Goal: Task Accomplishment & Management: Manage account settings

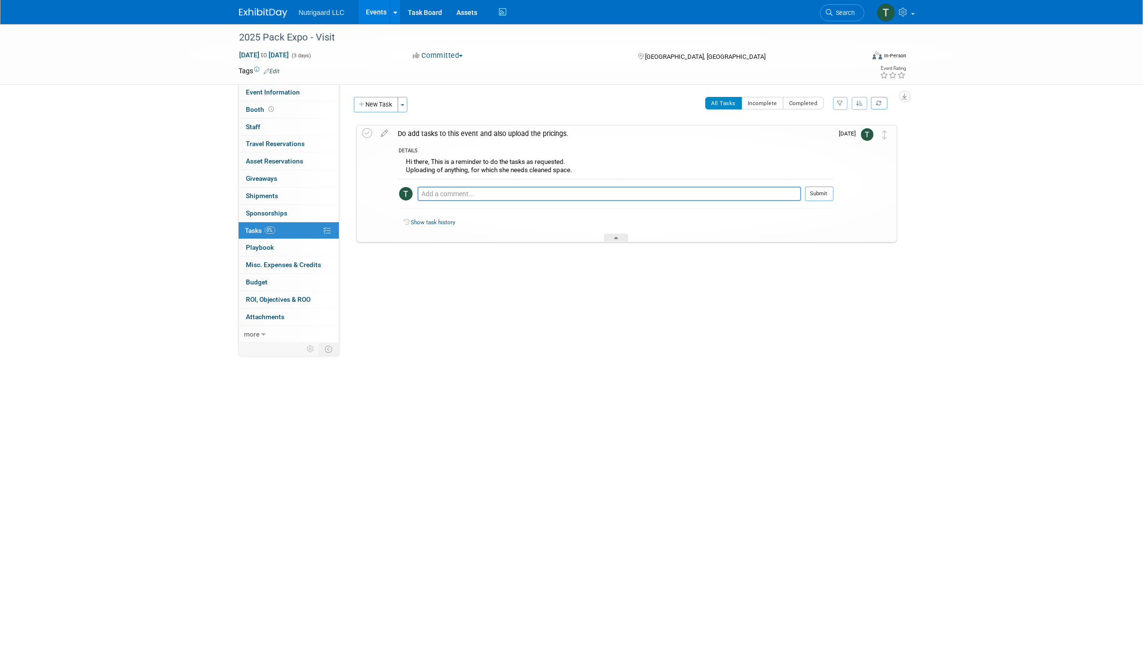
click at [381, 13] on link "Events" at bounding box center [376, 12] width 35 height 24
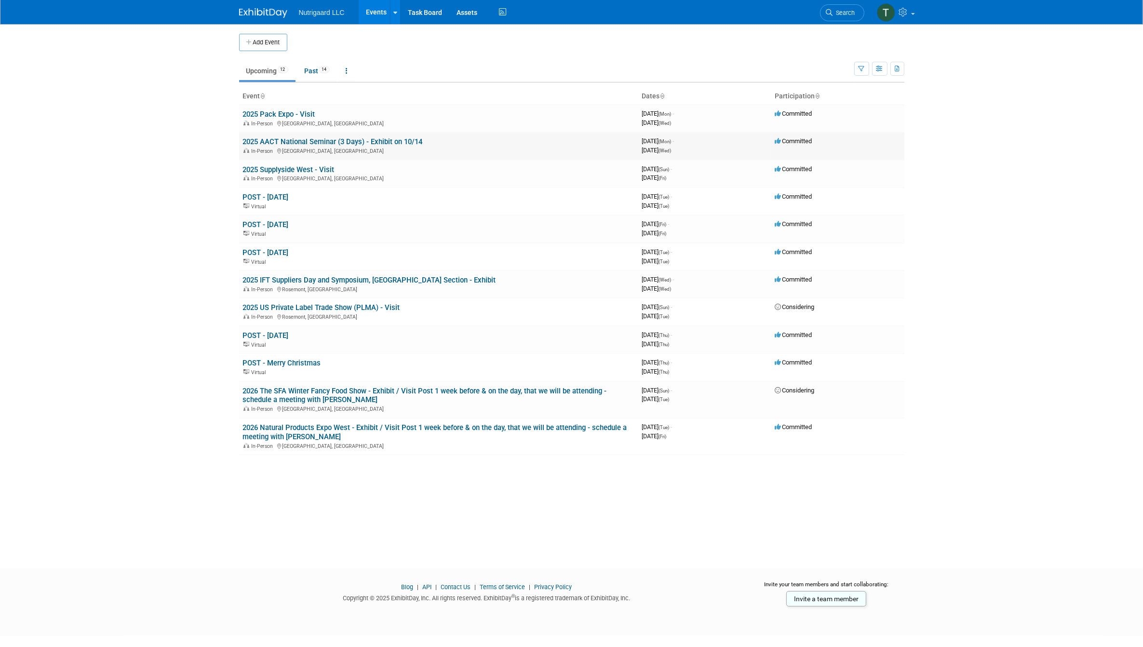
click at [435, 144] on td "2025 AACT National Seminar (3 Days) - Exhibit on 10/14 In-Person Oak Brook, IL" at bounding box center [438, 145] width 399 height 27
click at [406, 140] on link "2025 AACT National Seminar (3 Days) - Exhibit on 10/14" at bounding box center [333, 141] width 180 height 9
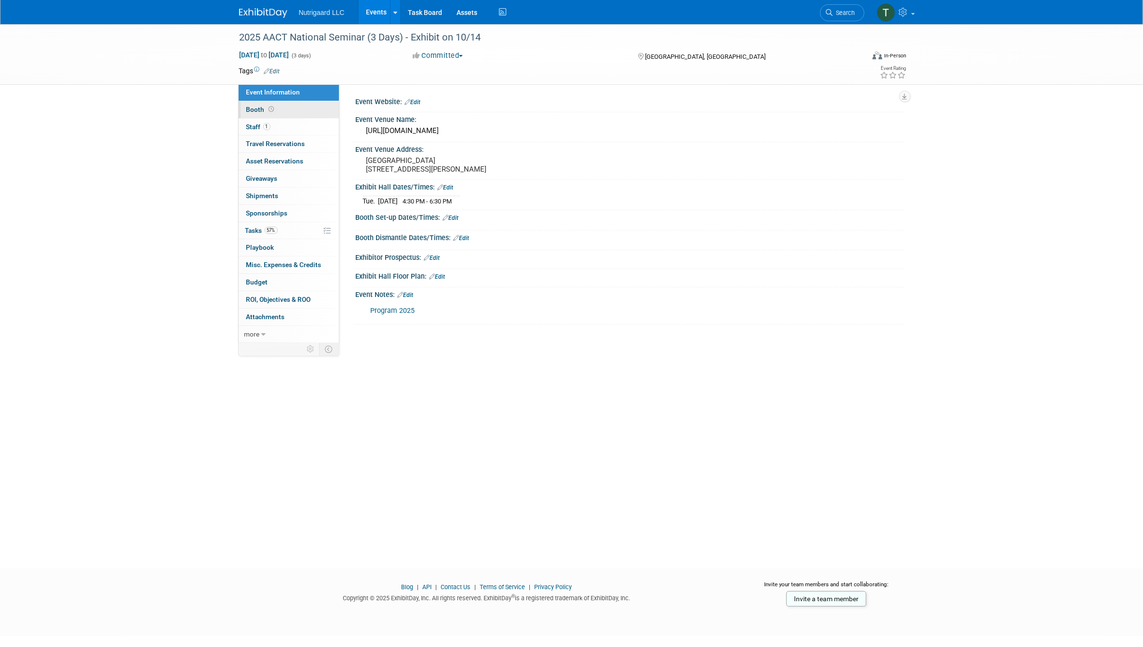
click at [254, 107] on span "Booth" at bounding box center [261, 110] width 30 height 8
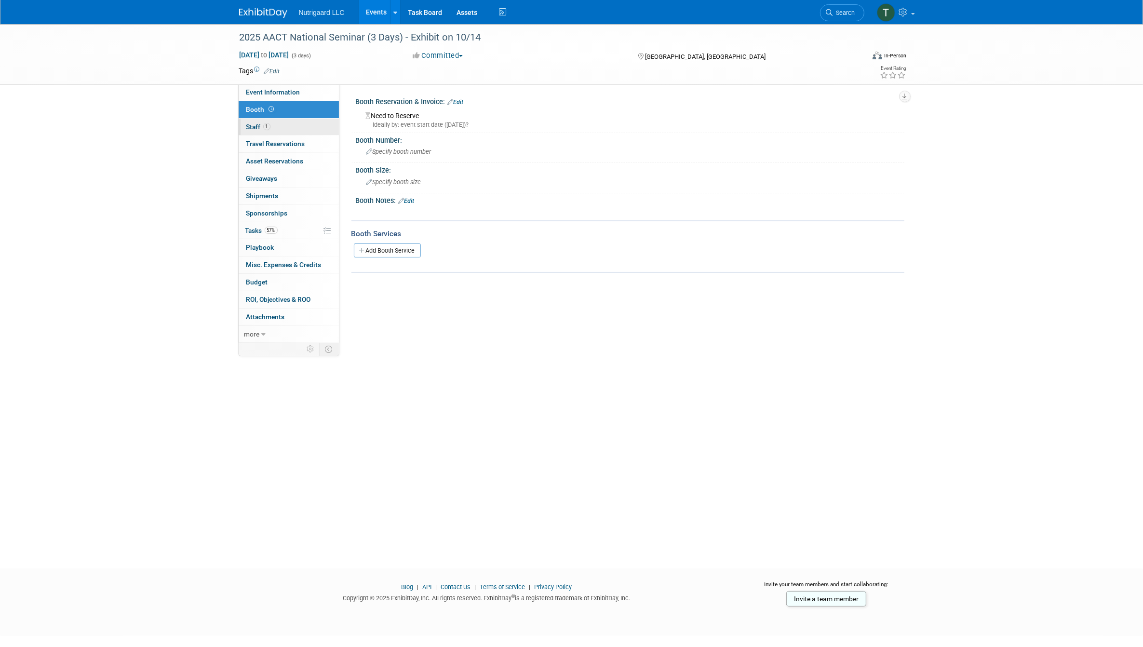
click at [251, 125] on span "Staff 1" at bounding box center [258, 127] width 24 height 8
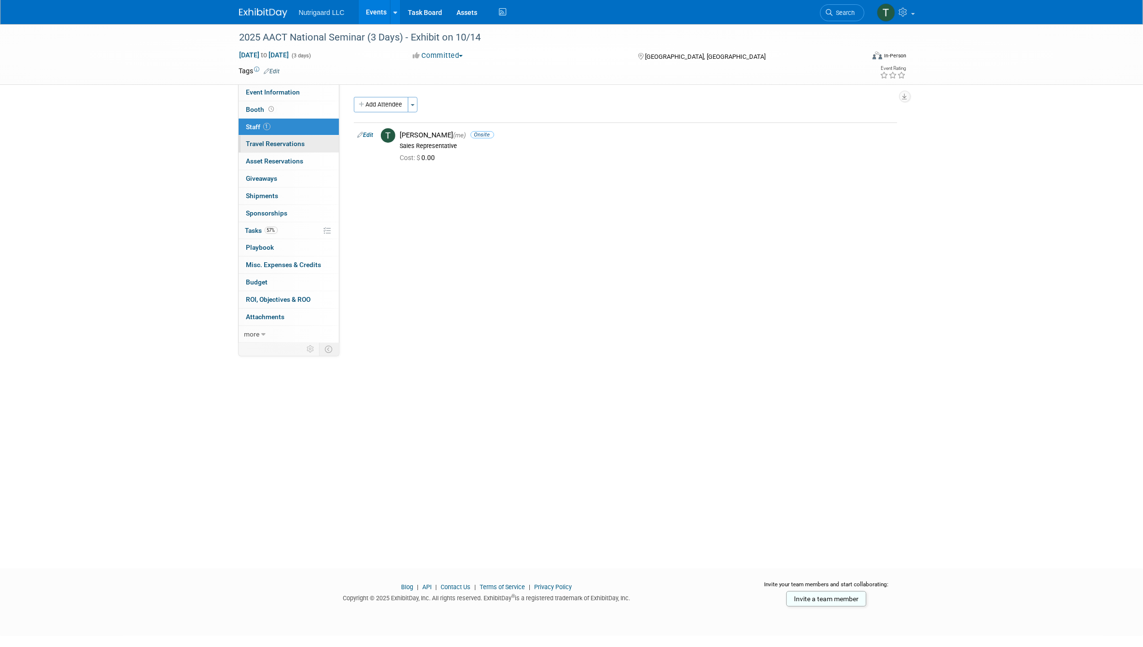
click at [253, 143] on span "Travel Reservations 0" at bounding box center [275, 144] width 59 height 8
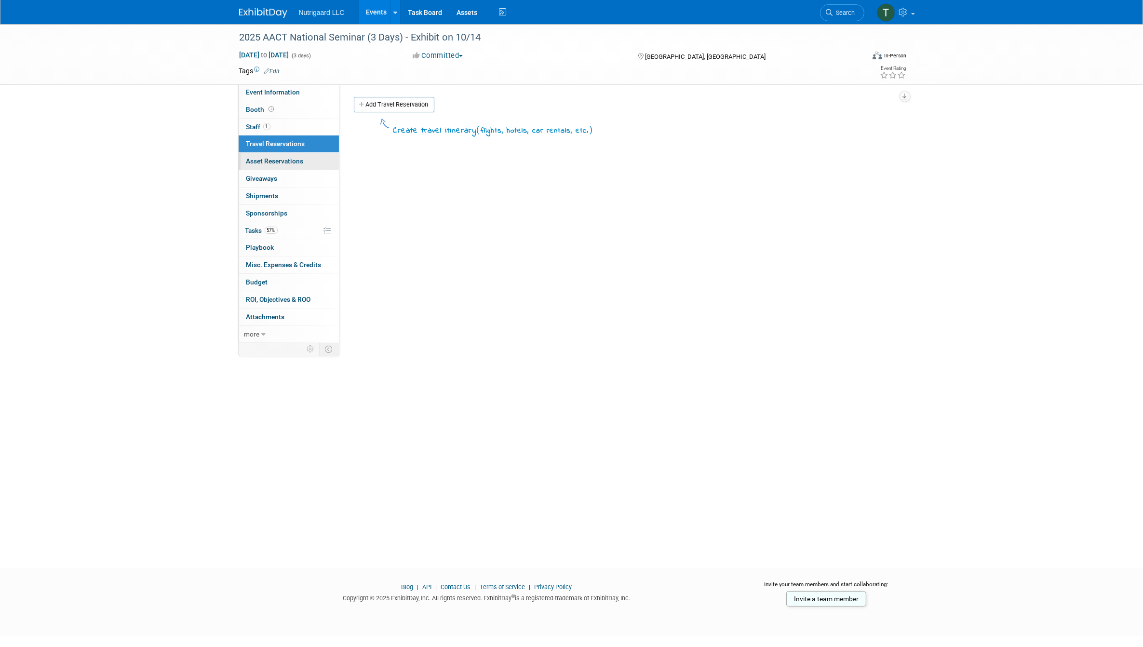
click at [254, 162] on span "Asset Reservations 0" at bounding box center [274, 161] width 57 height 8
click at [255, 176] on span "Giveaways 0" at bounding box center [261, 179] width 31 height 8
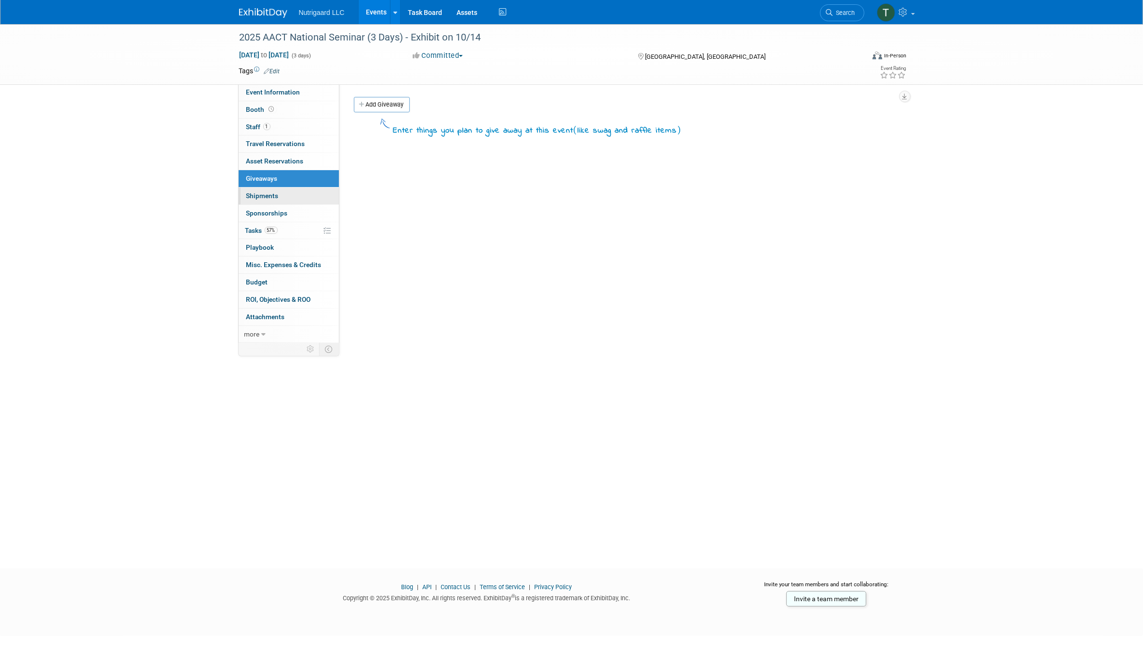
click at [258, 193] on span "Shipments 0" at bounding box center [262, 196] width 32 height 8
click at [262, 211] on span "Sponsorships 0" at bounding box center [266, 213] width 41 height 8
click at [254, 230] on span "Tasks 57%" at bounding box center [261, 231] width 32 height 8
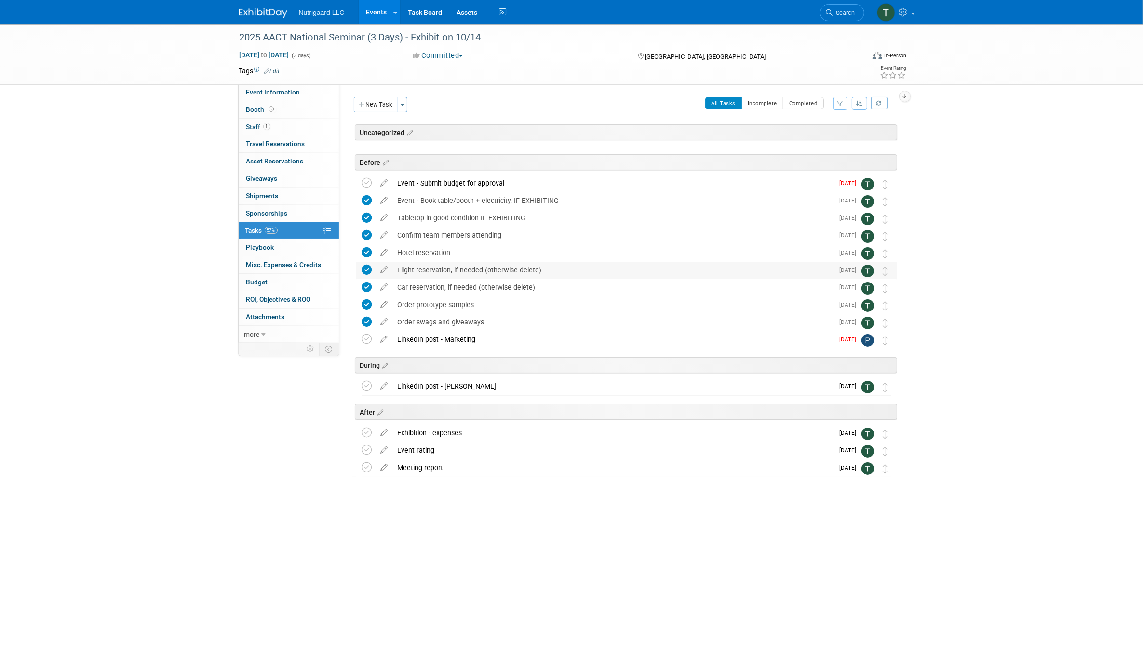
drag, startPoint x: 351, startPoint y: 181, endPoint x: 460, endPoint y: 271, distance: 141.5
click at [460, 270] on div "2025 AACT National Seminar (3 Days) - Exhibit on 10/14 Oak Brook, IL Oct 13, 20…" at bounding box center [624, 311] width 546 height 332
click at [367, 339] on icon at bounding box center [367, 339] width 10 height 10
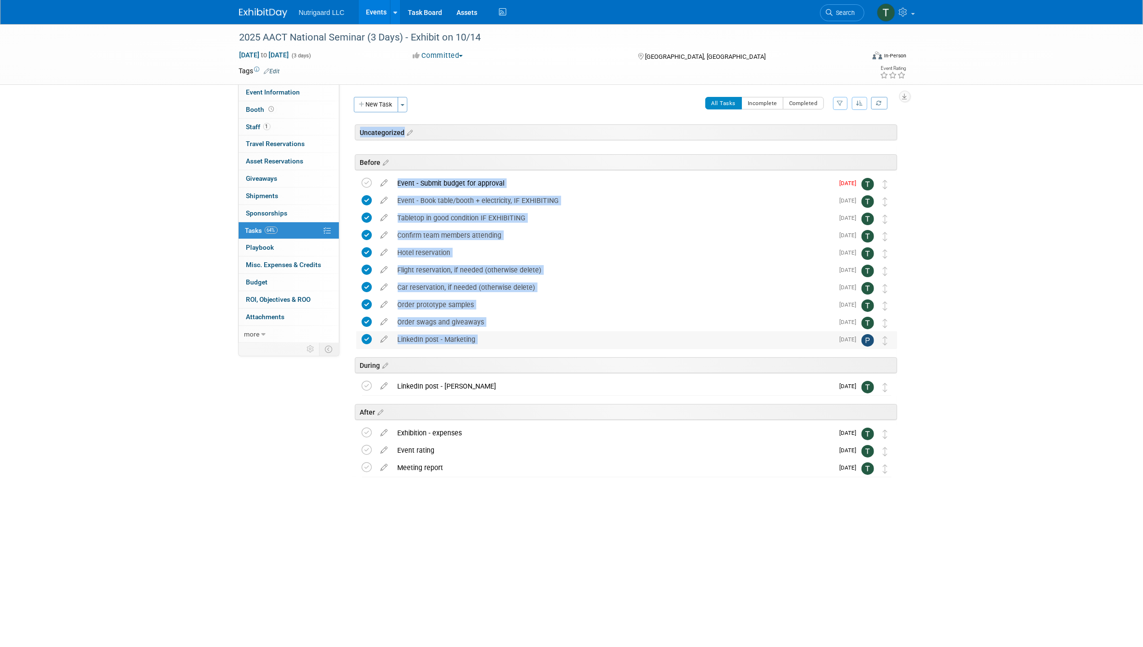
drag, startPoint x: 922, startPoint y: 339, endPoint x: 867, endPoint y: 347, distance: 56.0
click at [867, 347] on div "2025 AACT National Seminar (3 Days) - Exhibit on 10/14 Oct 13, 2025 to Oct 15, …" at bounding box center [571, 287] width 1143 height 527
copy div "New Task Toggle Dropdown Create a new task for this event Copy tasks from anoth…"
click at [388, 13] on link "Events" at bounding box center [376, 12] width 35 height 24
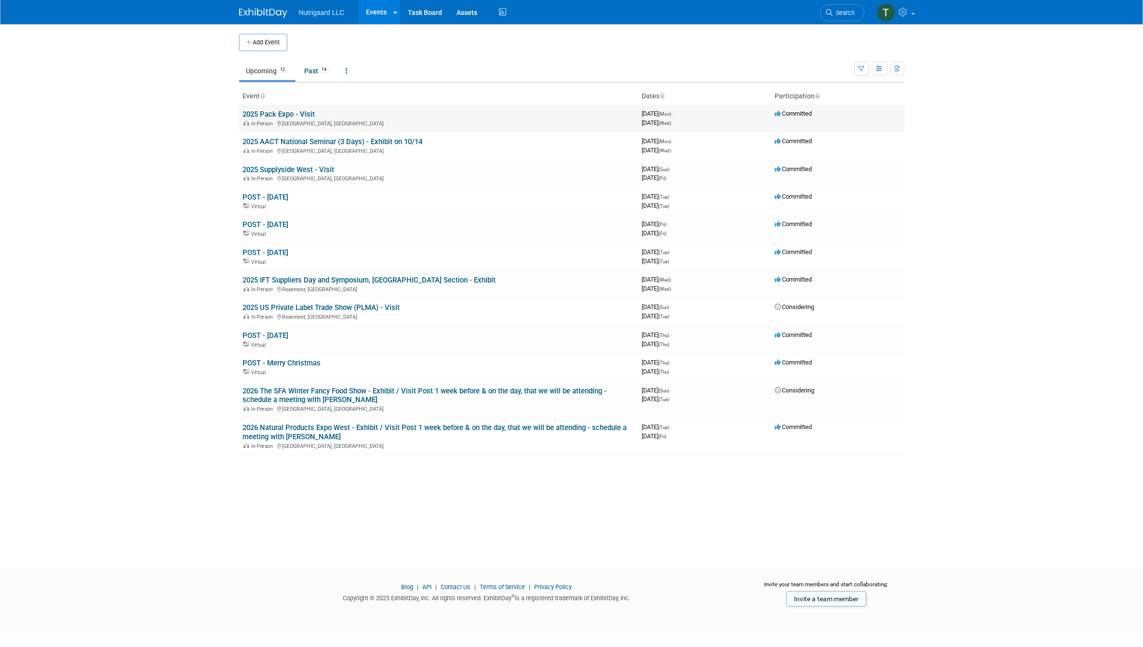
click at [291, 116] on link "2025 Pack Expo - Visit" at bounding box center [279, 114] width 72 height 9
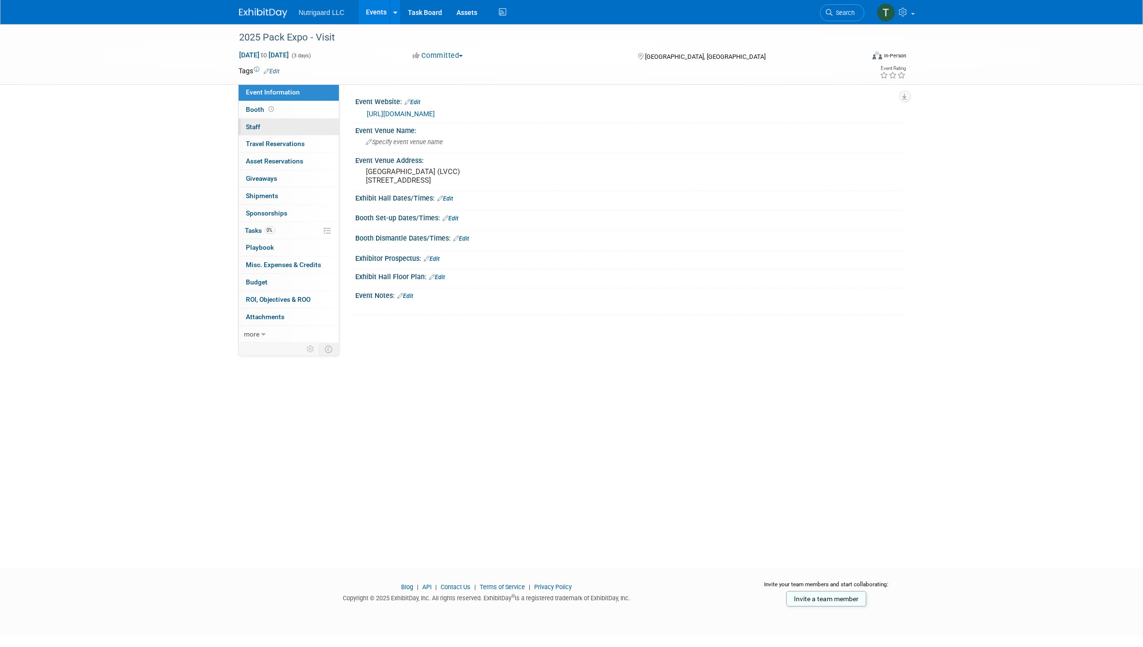
click at [256, 128] on span "Staff 0" at bounding box center [253, 127] width 14 height 8
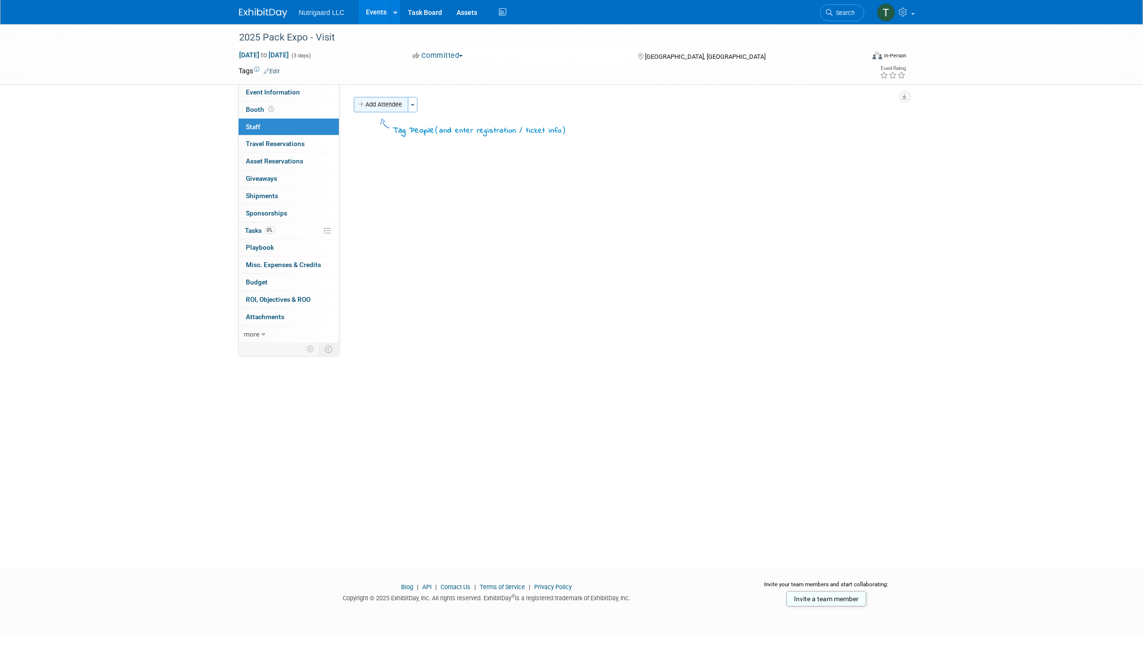
click at [390, 103] on button "Add Attendee" at bounding box center [381, 104] width 54 height 15
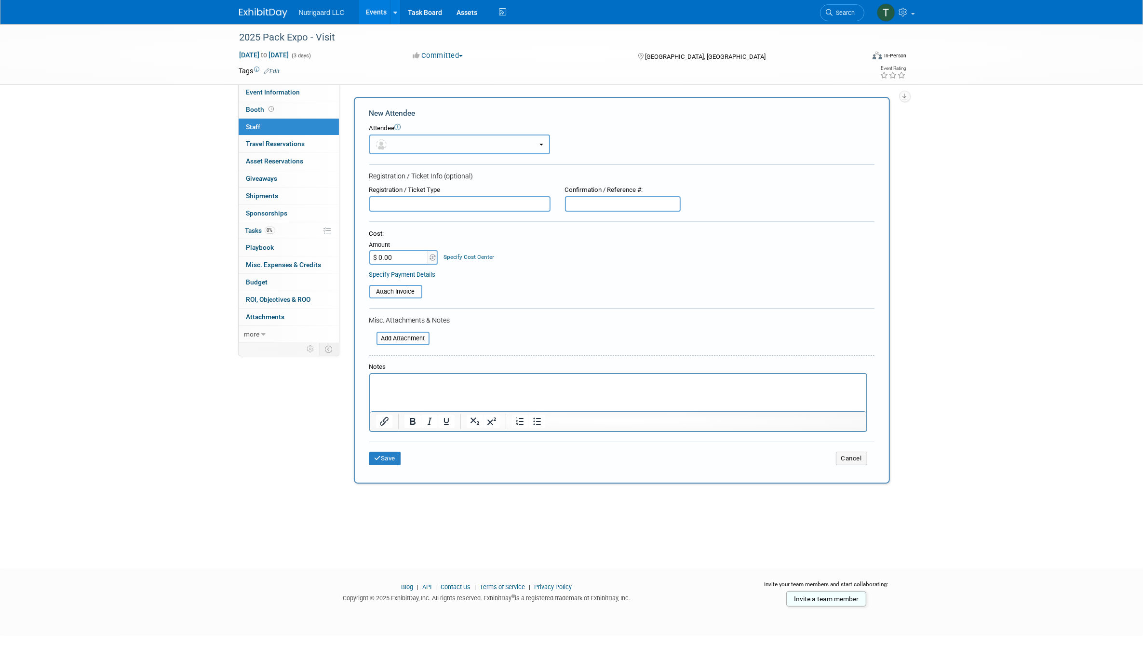
click at [490, 147] on button "button" at bounding box center [459, 144] width 181 height 20
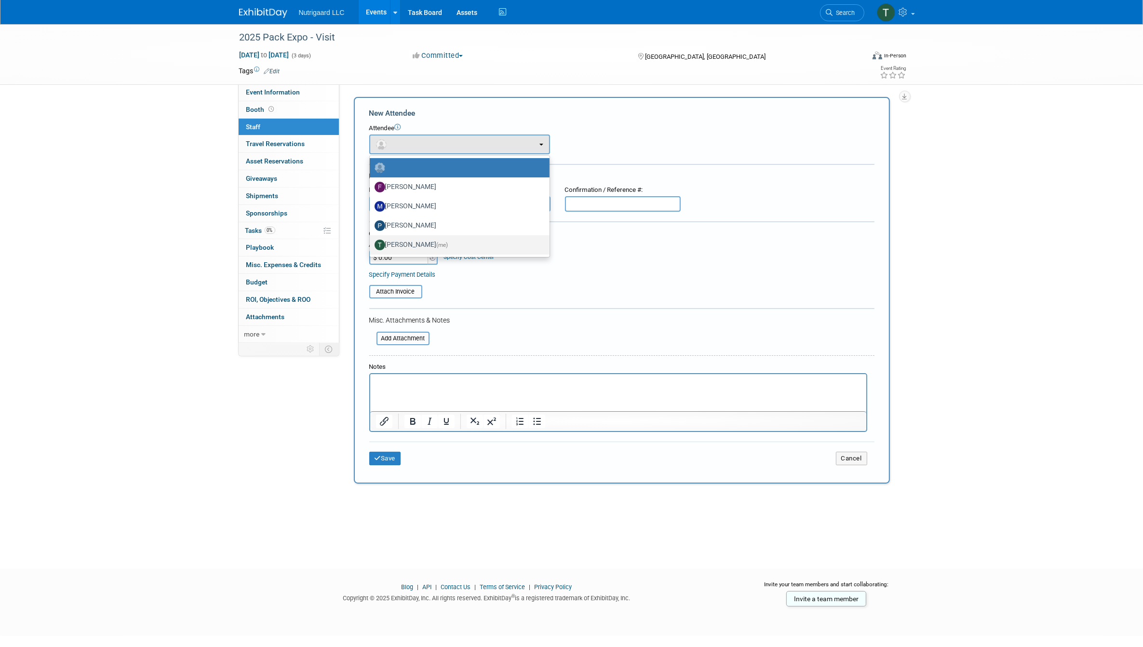
click at [422, 242] on label "Tony DePrado (me)" at bounding box center [457, 244] width 165 height 15
click at [371, 242] on input "Tony DePrado (me)" at bounding box center [368, 244] width 6 height 6
select select "ae9c945d-4eb4-44e8-aed6-cc7dbf624fd1"
select select "4"
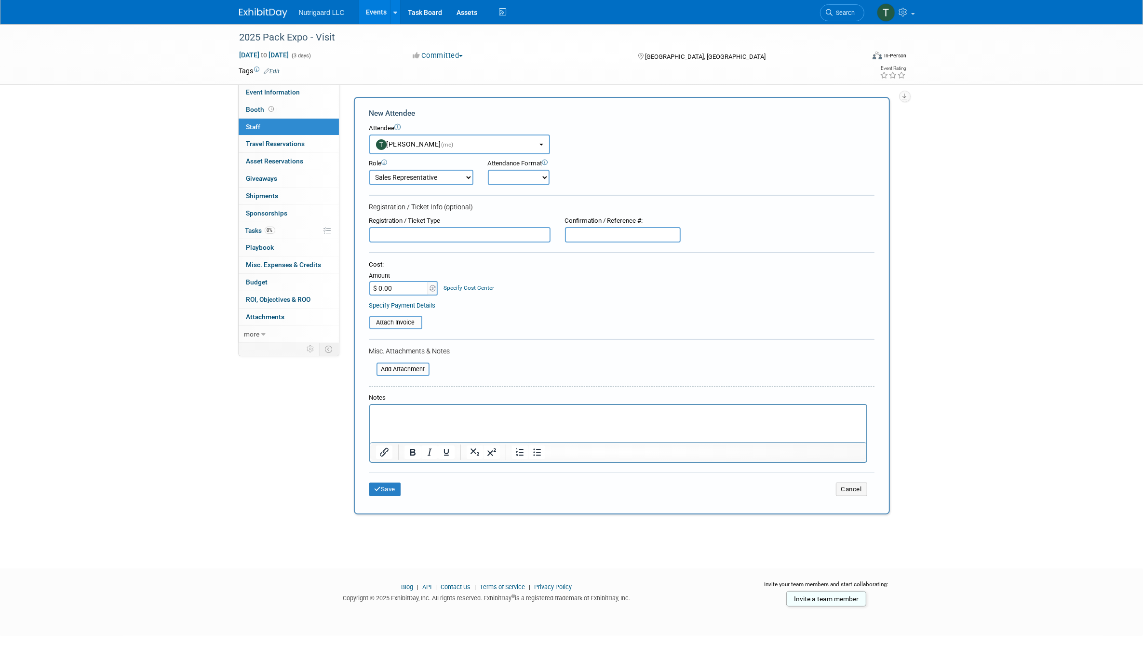
click at [544, 175] on select "Onsite Remote" at bounding box center [519, 177] width 62 height 15
select select "1"
click at [488, 170] on select "Onsite Remote" at bounding box center [519, 177] width 62 height 15
click at [382, 490] on button "Save" at bounding box center [385, 489] width 32 height 13
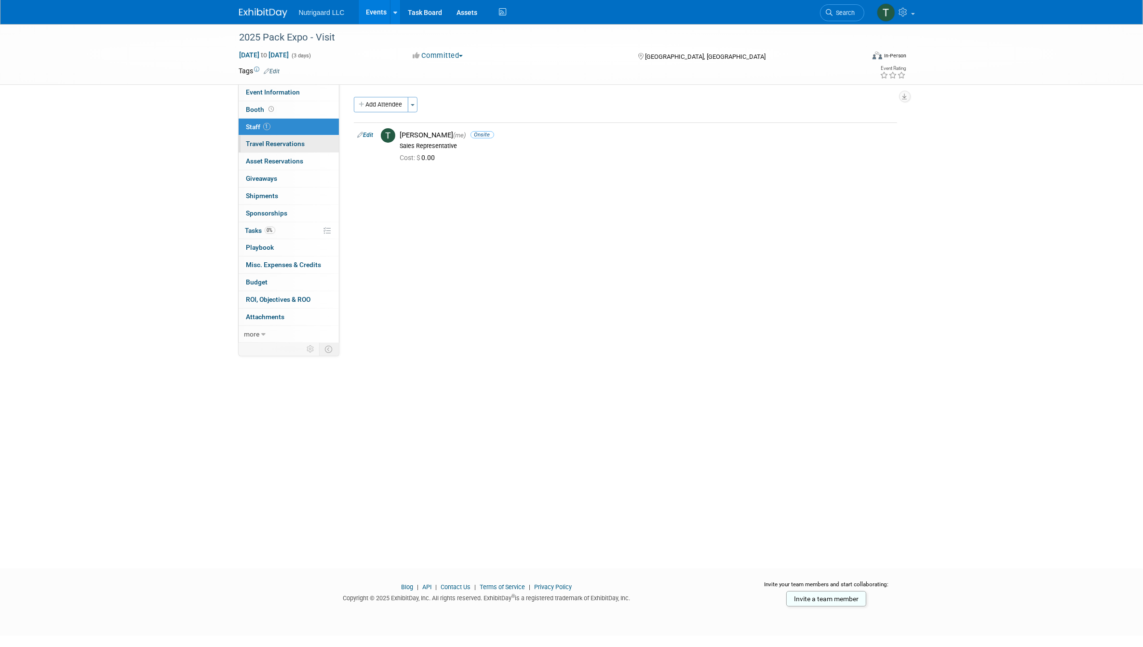
click at [263, 145] on span "Travel Reservations 0" at bounding box center [275, 144] width 59 height 8
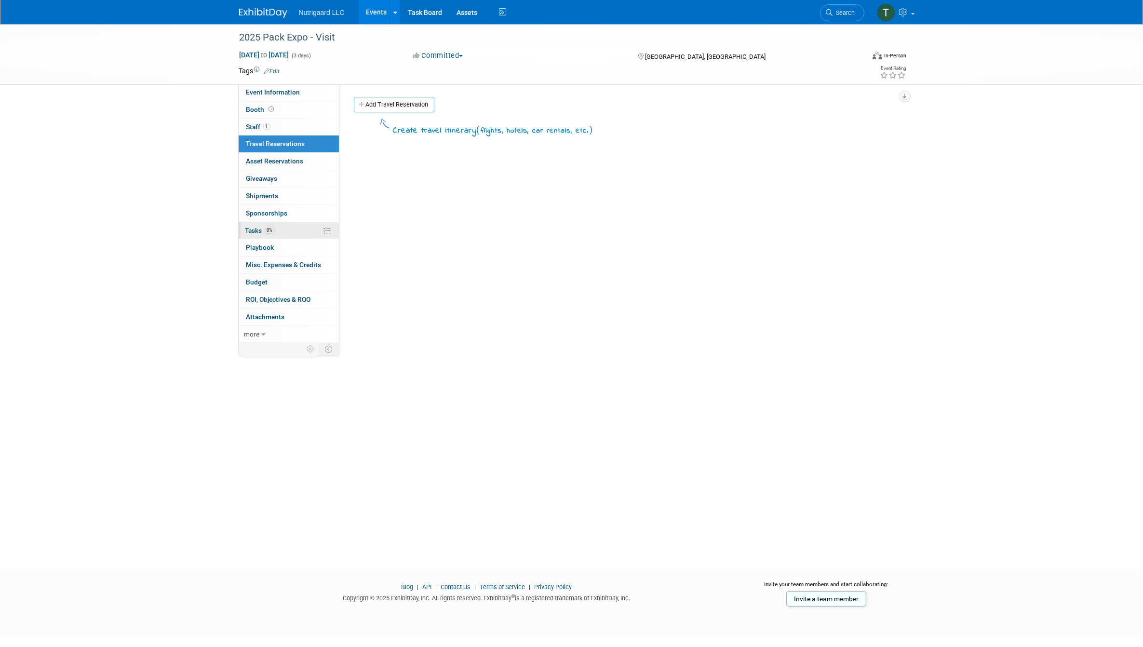
click at [249, 234] on link "0% Tasks 0%" at bounding box center [289, 230] width 100 height 17
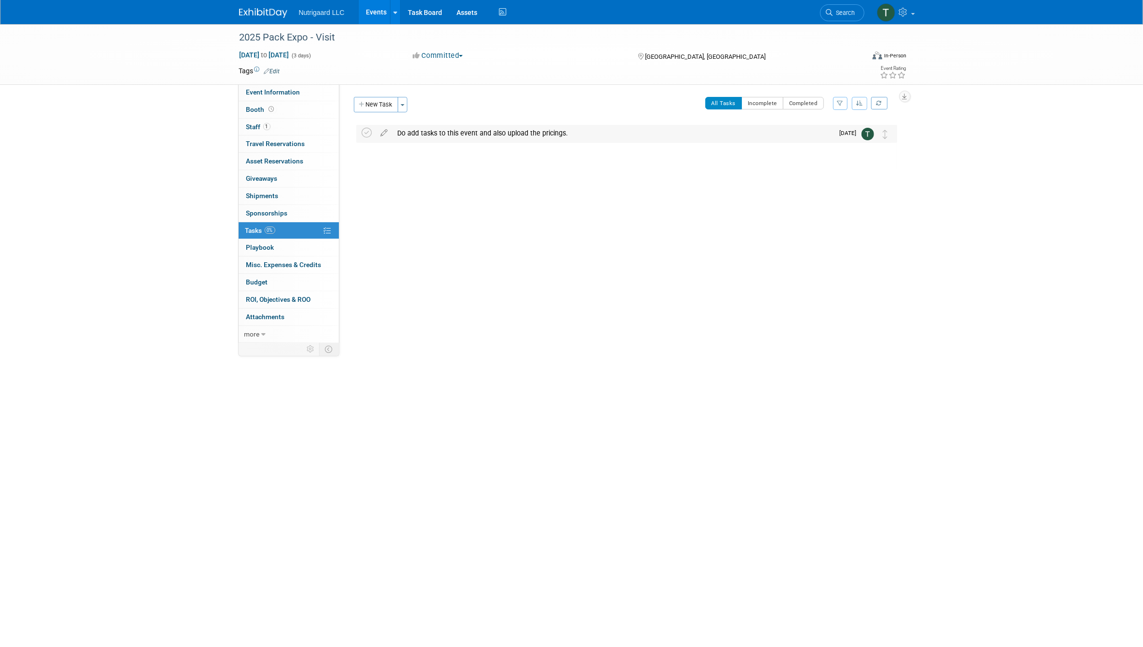
click at [415, 133] on div "Do add tasks to this event and also upload the pricings." at bounding box center [613, 133] width 441 height 16
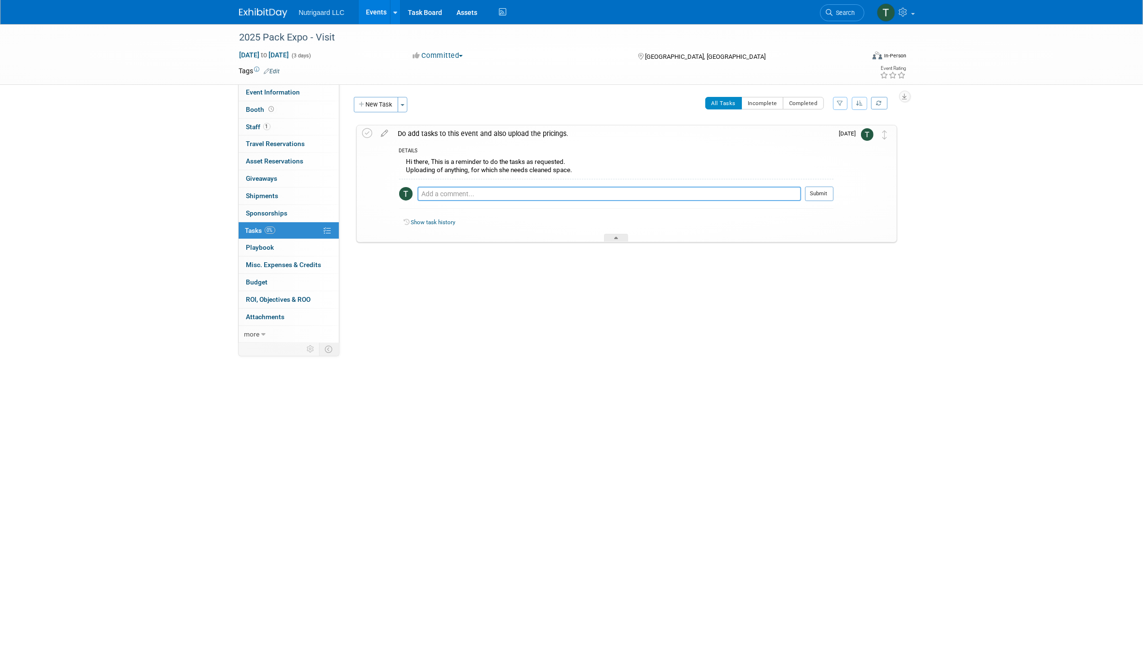
click at [447, 193] on textarea at bounding box center [609, 194] width 384 height 14
type textarea "LinkedIn Post"
click at [816, 197] on button "Submit" at bounding box center [819, 194] width 28 height 14
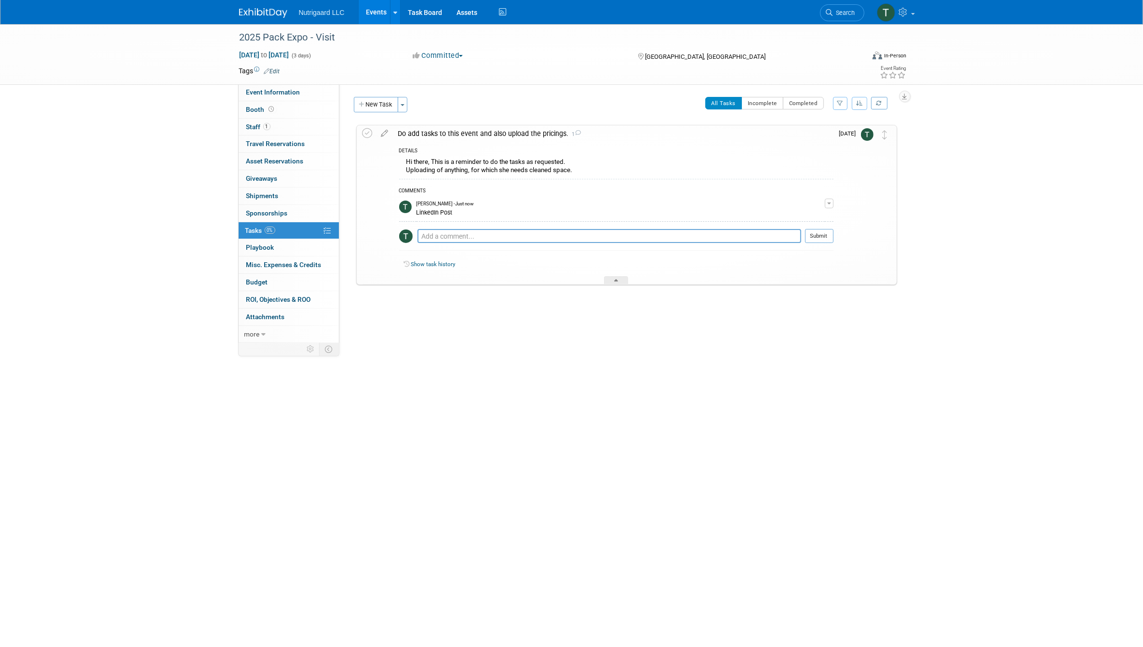
click at [826, 204] on button "button" at bounding box center [829, 204] width 9 height 10
click at [809, 231] on li "Remove" at bounding box center [795, 230] width 76 height 13
click at [829, 203] on span "button" at bounding box center [829, 203] width 4 height 2
click at [797, 231] on button "Remove" at bounding box center [783, 230] width 42 height 13
click at [773, 271] on link "Yes" at bounding box center [774, 270] width 28 height 15
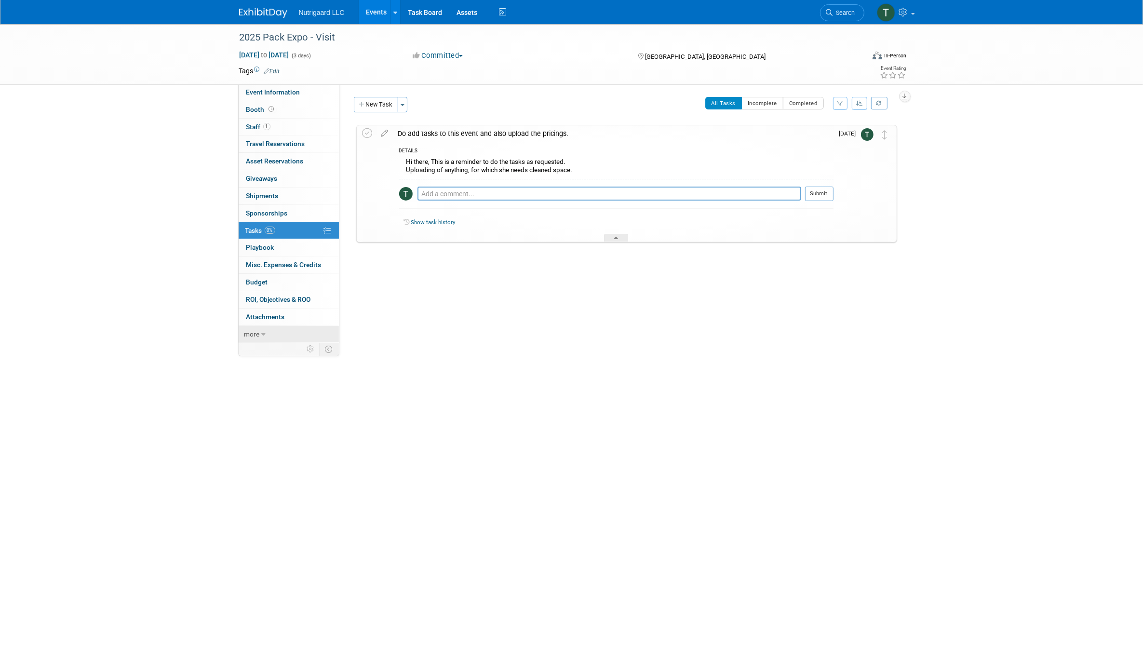
click at [257, 331] on span "more" at bounding box center [251, 334] width 15 height 8
click at [397, 7] on link at bounding box center [395, 12] width 10 height 24
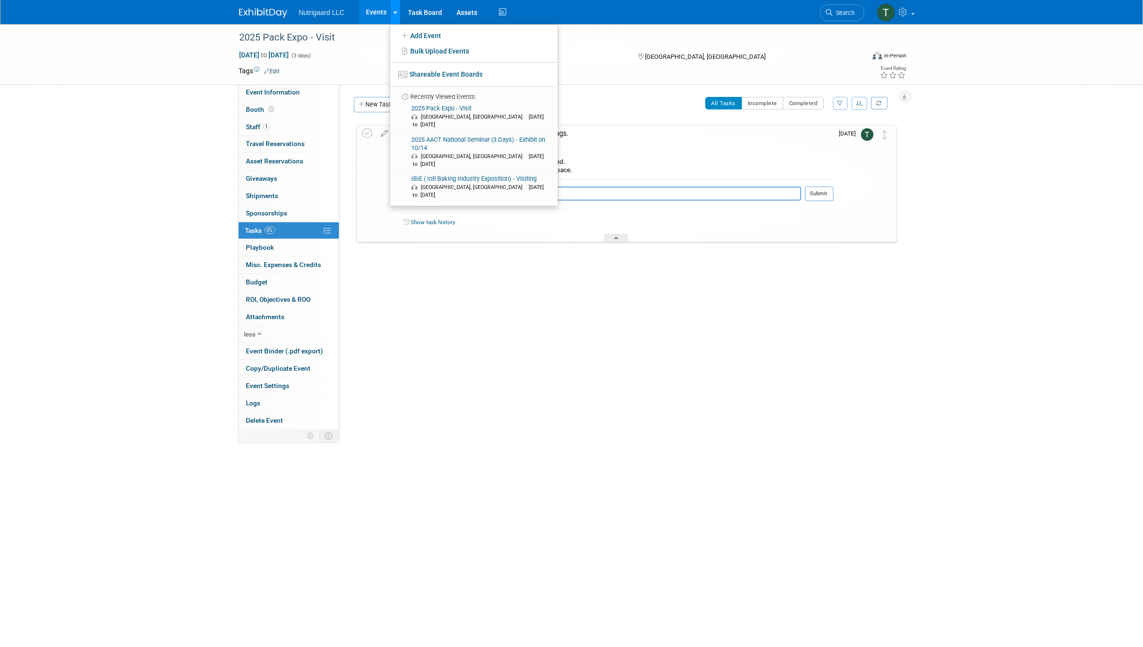
click at [392, 12] on link at bounding box center [395, 12] width 10 height 24
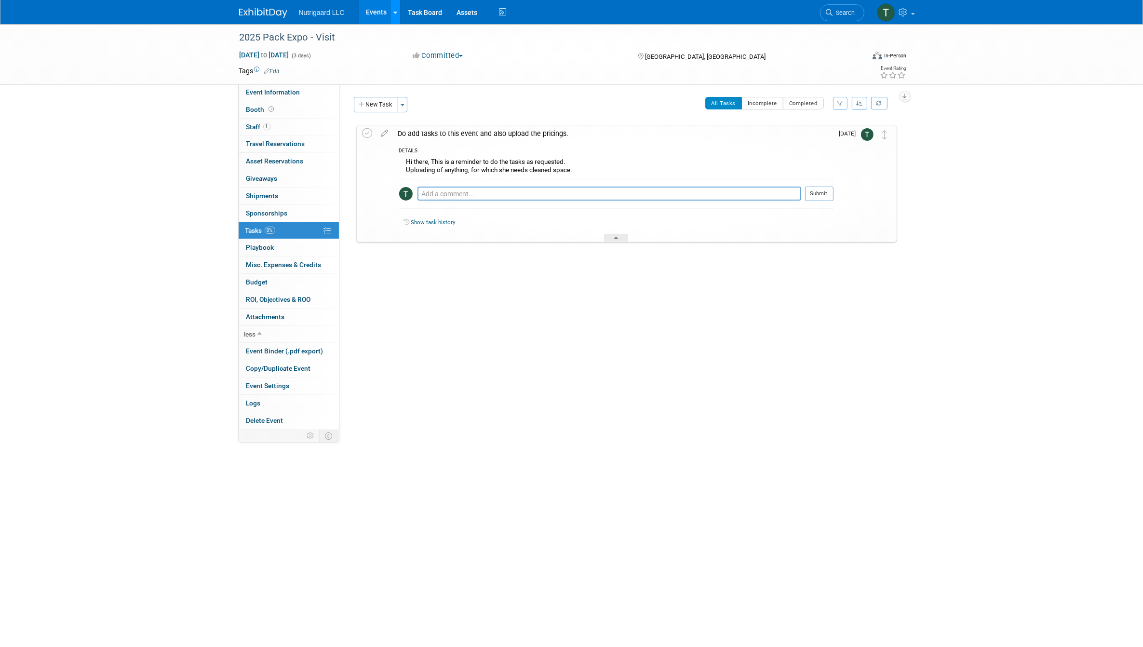
click at [392, 12] on link at bounding box center [395, 12] width 10 height 24
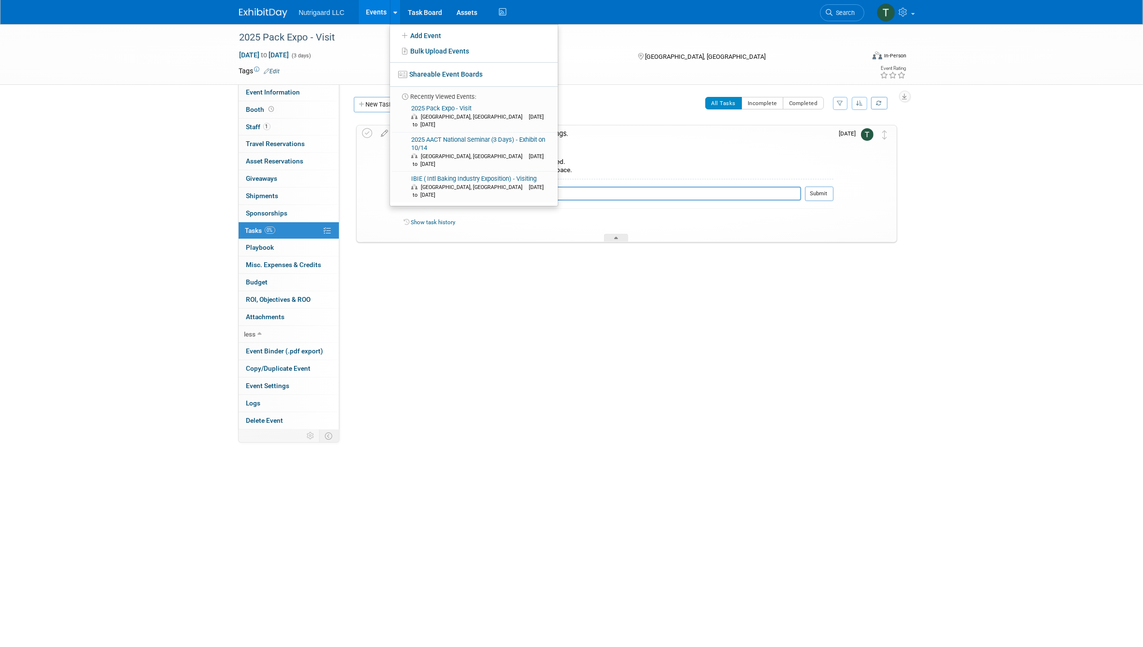
click at [254, 20] on div "Nutrigaard LLC Events Add Event Bulk Upload Events Shareable Event Boards Recen…" at bounding box center [571, 12] width 665 height 24
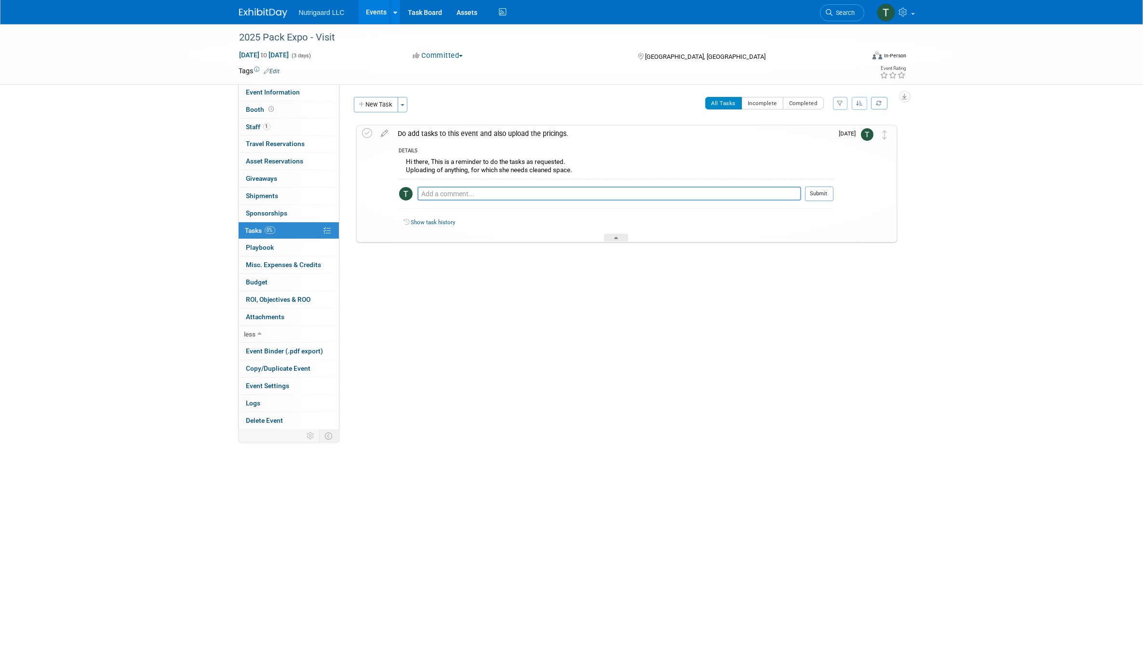
click at [250, 12] on img at bounding box center [263, 13] width 48 height 10
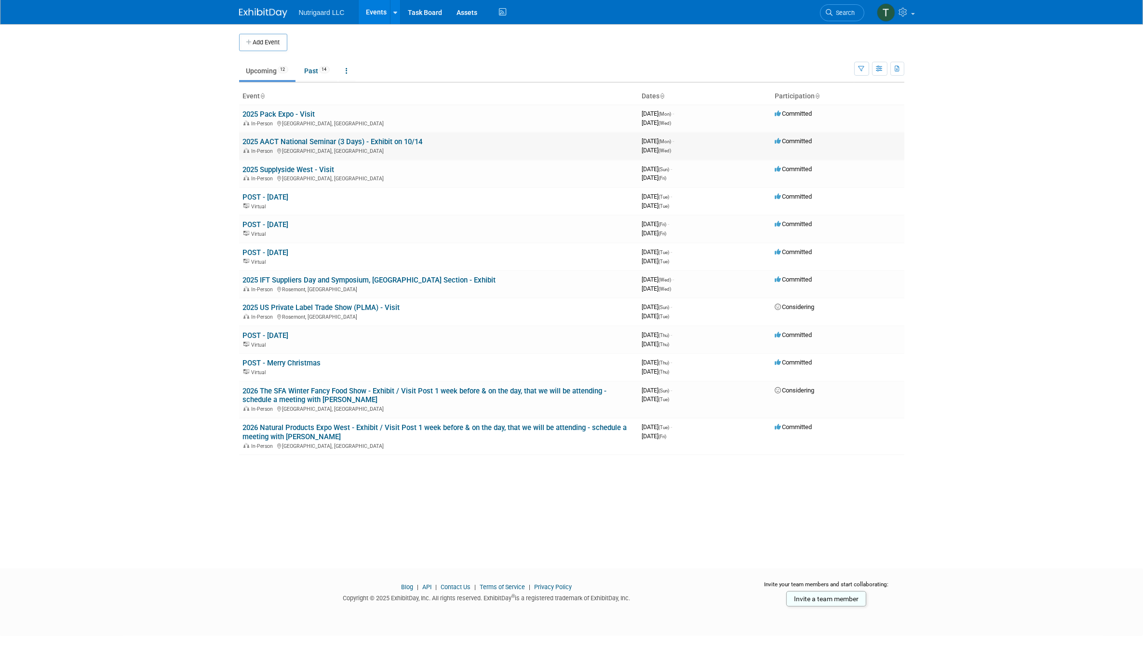
click at [288, 142] on link "2025 AACT National Seminar (3 Days) - Exhibit on 10/14" at bounding box center [333, 141] width 180 height 9
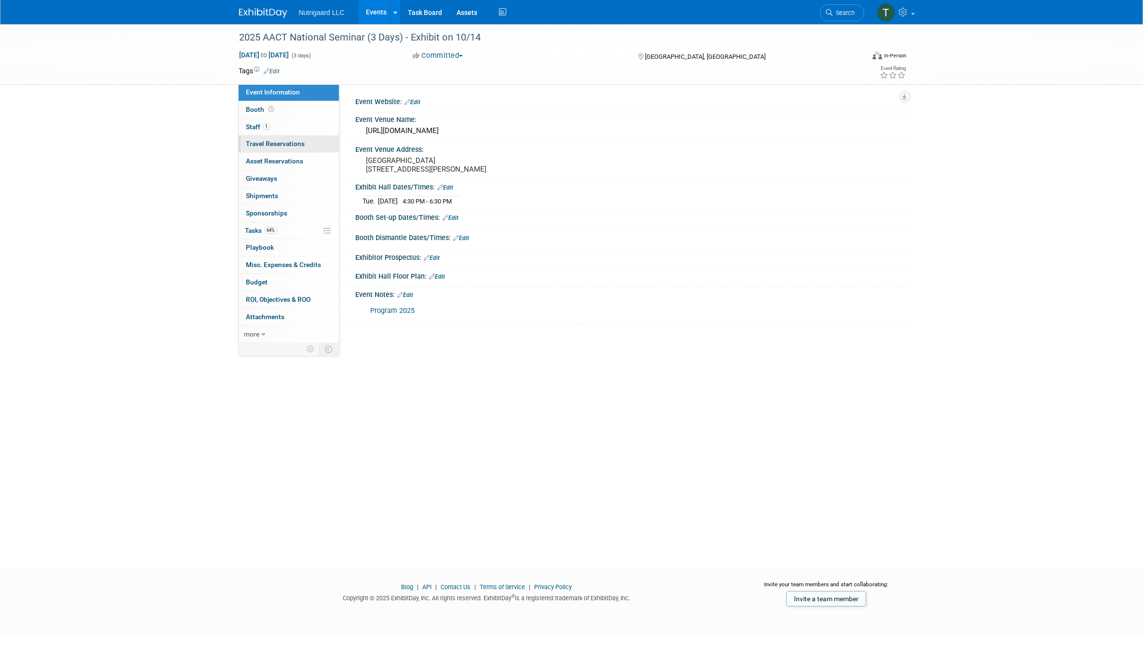
click at [269, 145] on span "Travel Reservations 0" at bounding box center [275, 144] width 59 height 8
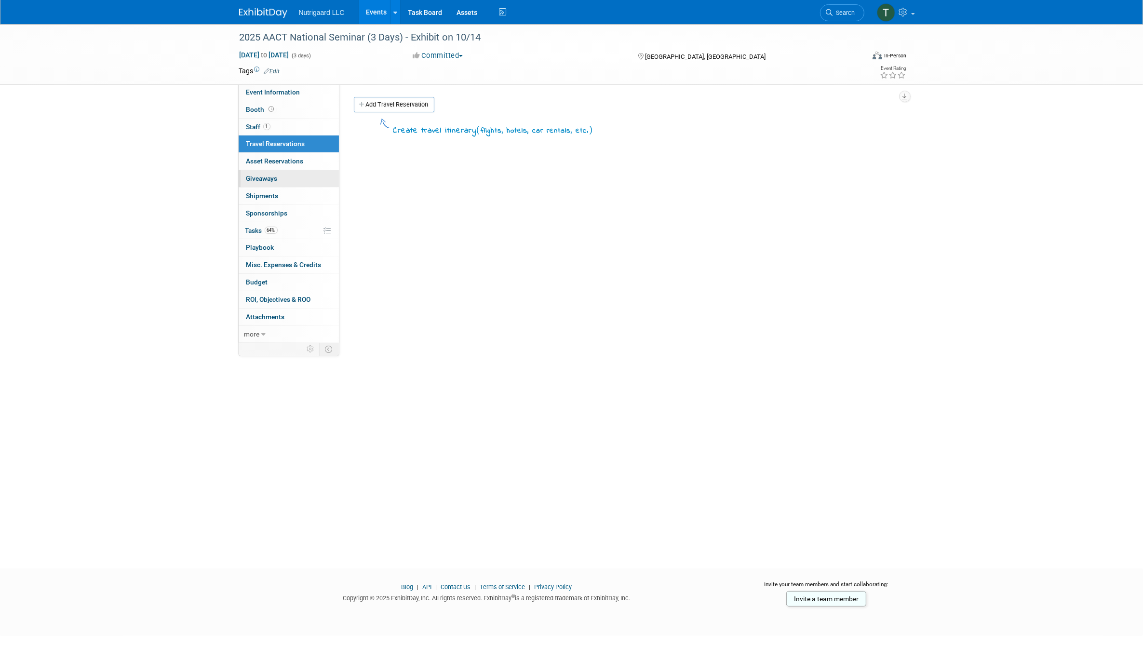
click at [262, 176] on span "Giveaways 0" at bounding box center [261, 179] width 31 height 8
click at [379, 104] on link "Add Giveaway" at bounding box center [382, 104] width 56 height 15
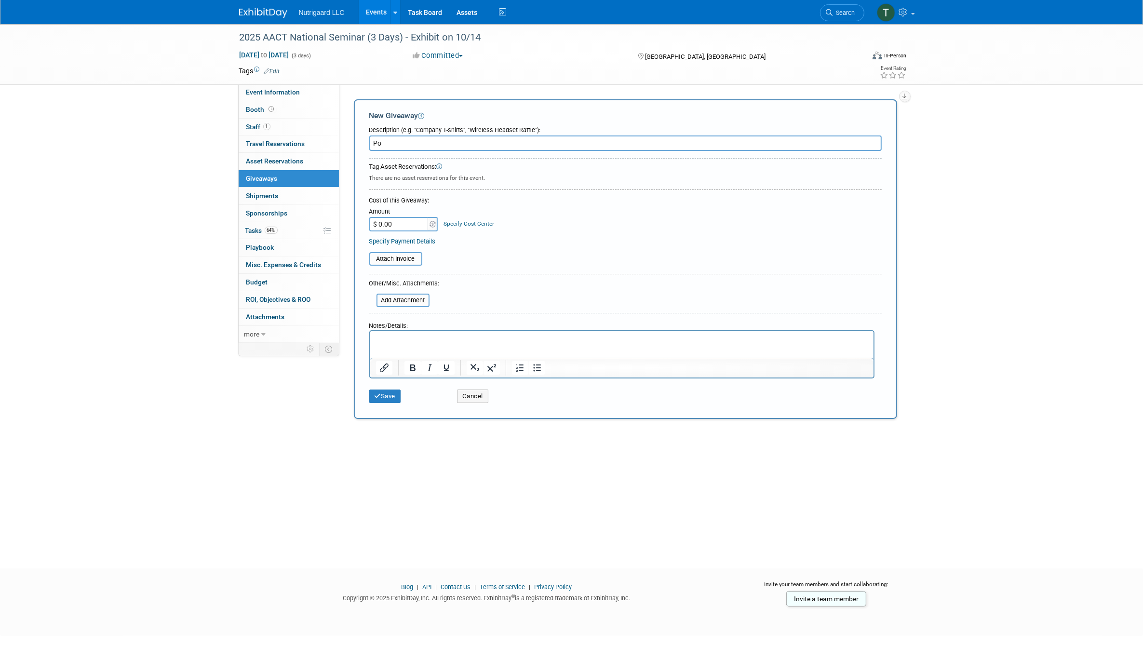
type input "P"
drag, startPoint x: 439, startPoint y: 141, endPoint x: 394, endPoint y: 143, distance: 45.4
click at [351, 146] on div "Add Giveaway New Giveaway Description (e.g. "Company T-shirts", "Wireless Heads…" at bounding box center [626, 259] width 558 height 325
type input "Nutrigaard Iphone Chargers"
click at [383, 394] on button "Save" at bounding box center [385, 395] width 32 height 13
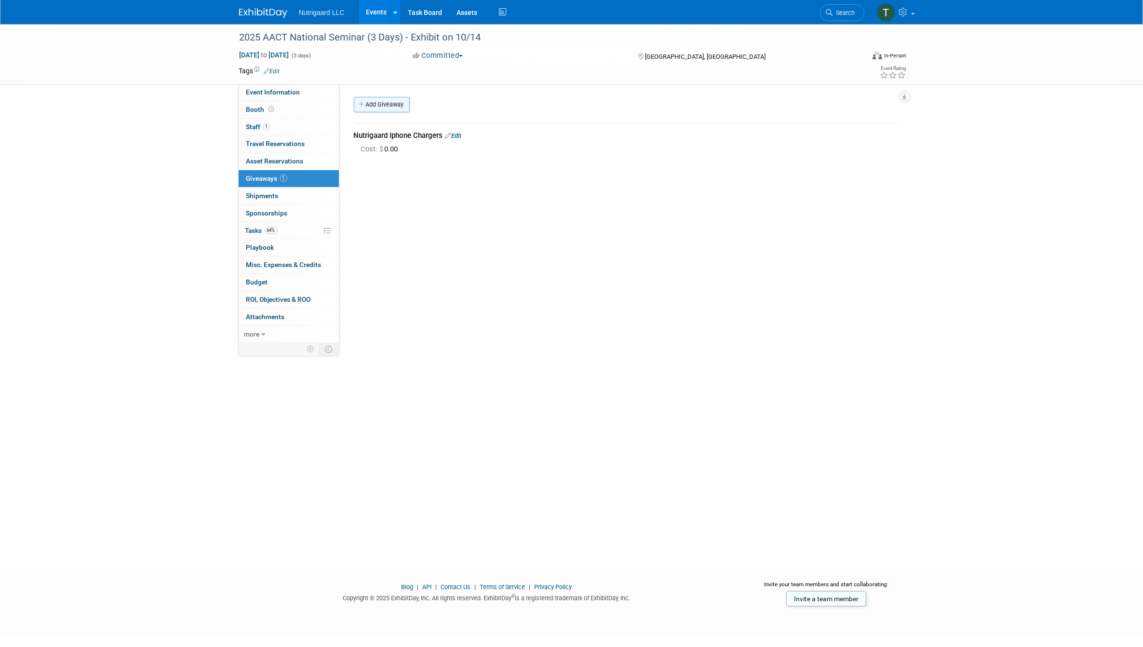
click at [386, 99] on link "Add Giveaway" at bounding box center [382, 104] width 56 height 15
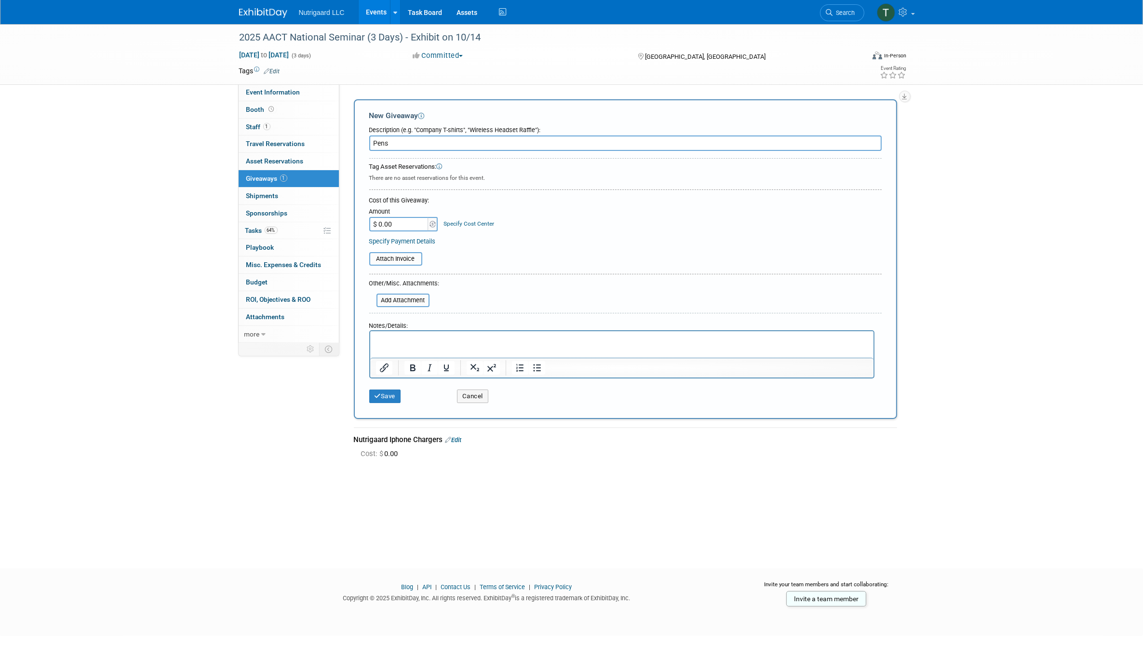
click at [374, 142] on input "Pens" at bounding box center [625, 142] width 512 height 15
type input "Nutrigaard Pens"
click at [377, 393] on icon "submit" at bounding box center [378, 396] width 7 height 6
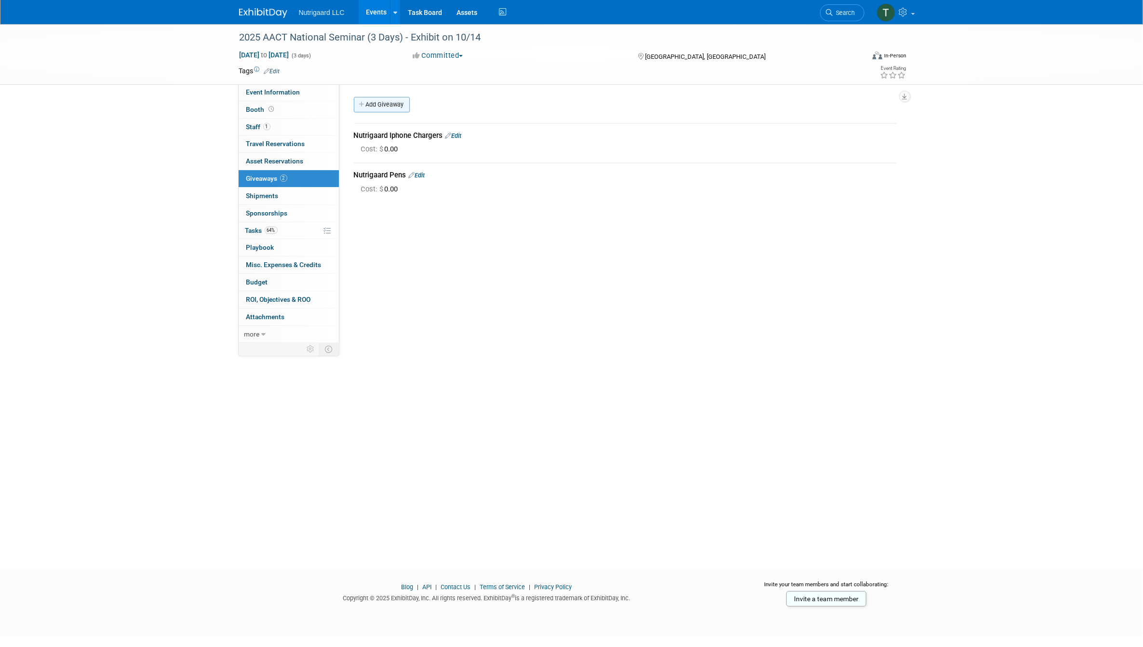
click at [381, 105] on link "Add Giveaway" at bounding box center [382, 104] width 56 height 15
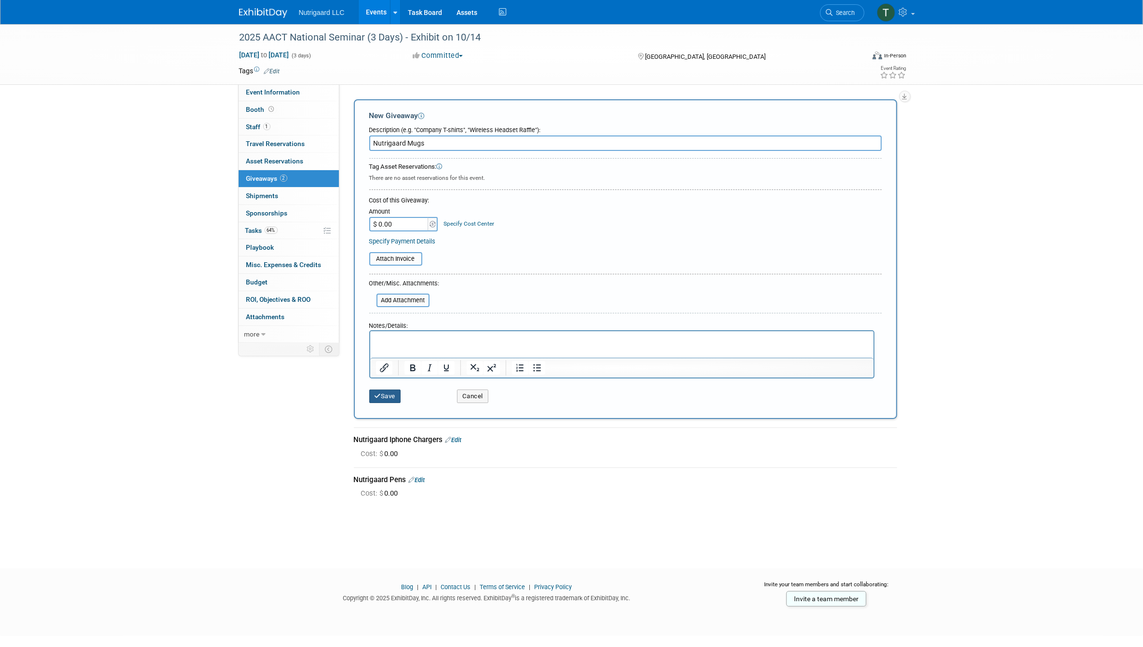
type input "Nutrigaard Mugs"
click at [381, 393] on button "Save" at bounding box center [385, 395] width 32 height 13
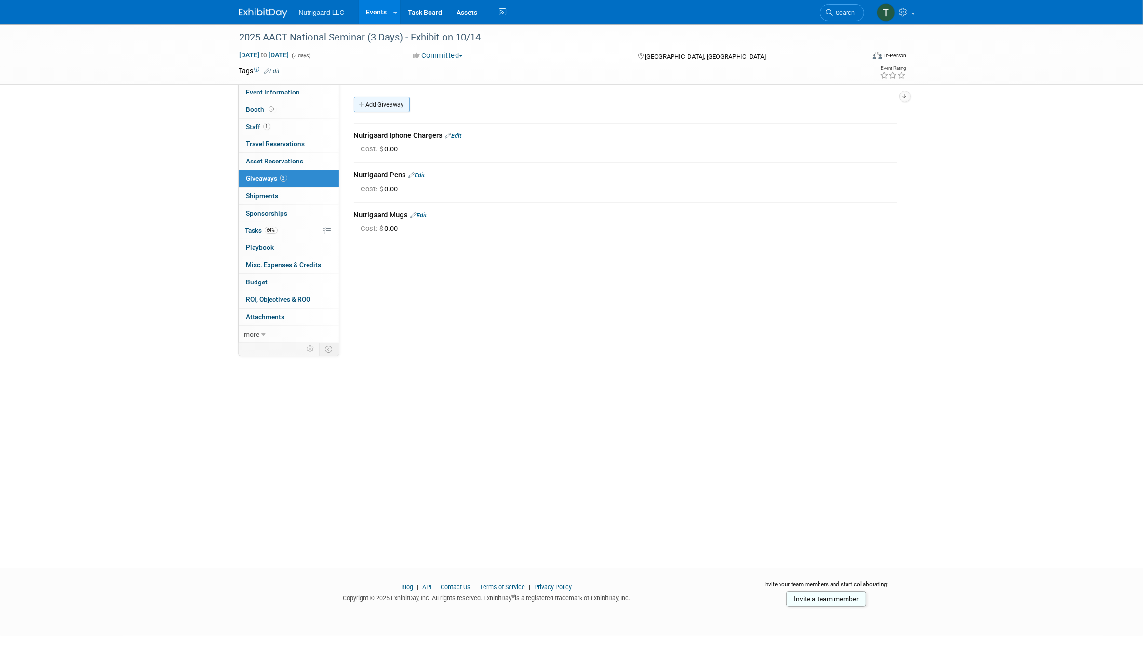
click at [375, 98] on link "Add Giveaway" at bounding box center [382, 104] width 56 height 15
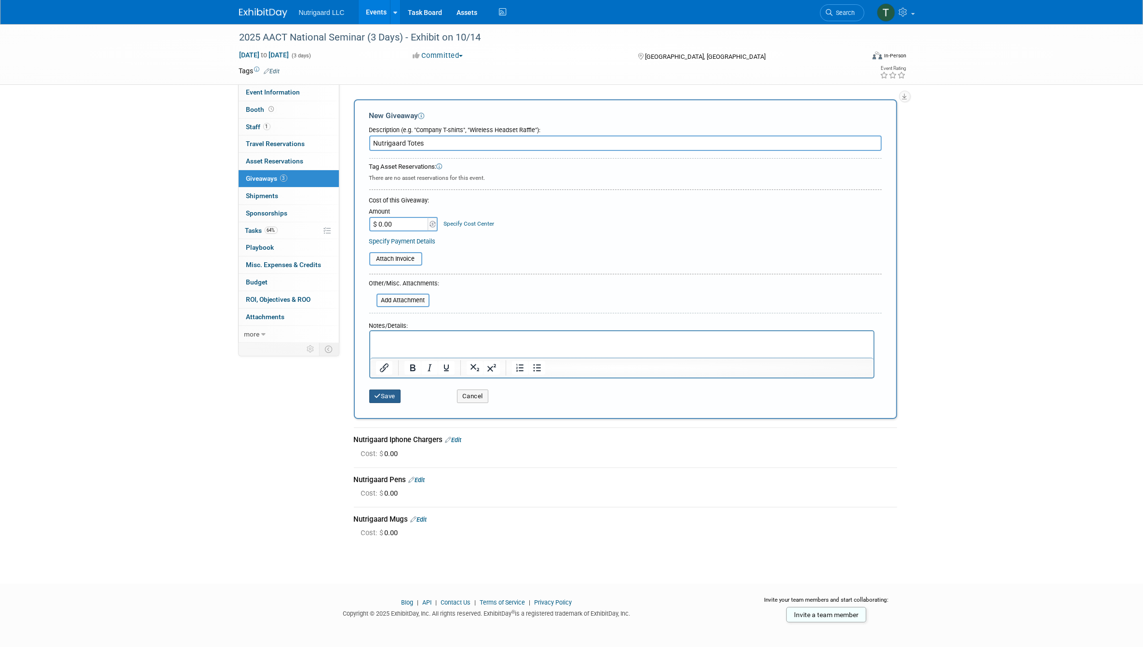
type input "Nutrigaard Totes"
click at [382, 389] on button "Save" at bounding box center [385, 395] width 32 height 13
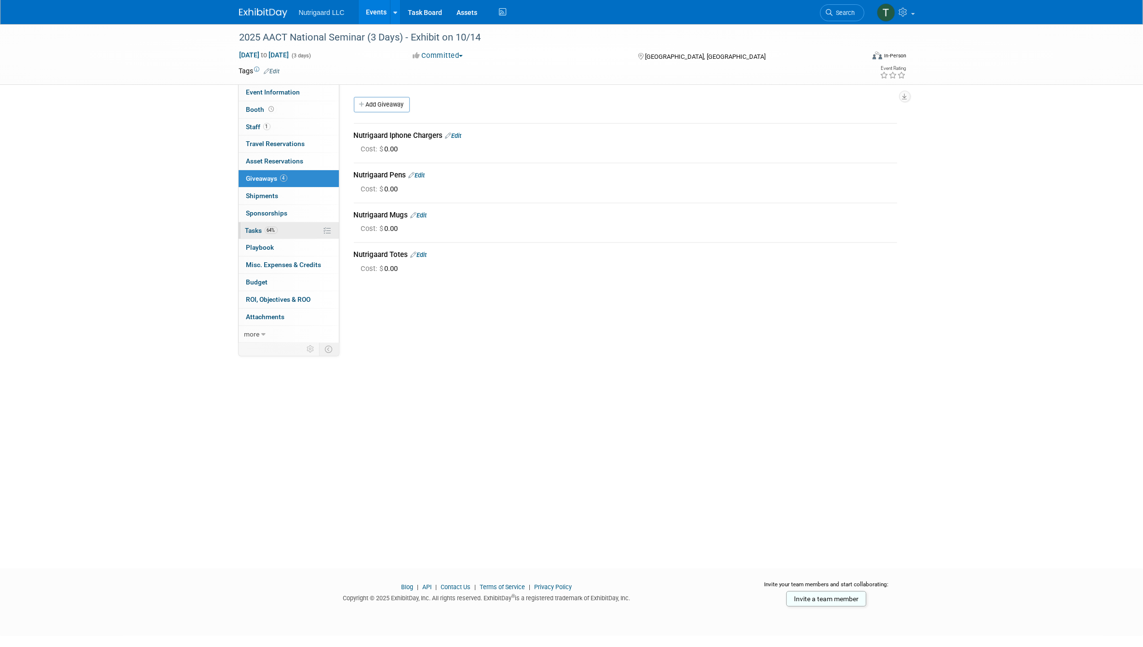
click at [255, 229] on span "Tasks 64%" at bounding box center [261, 231] width 32 height 8
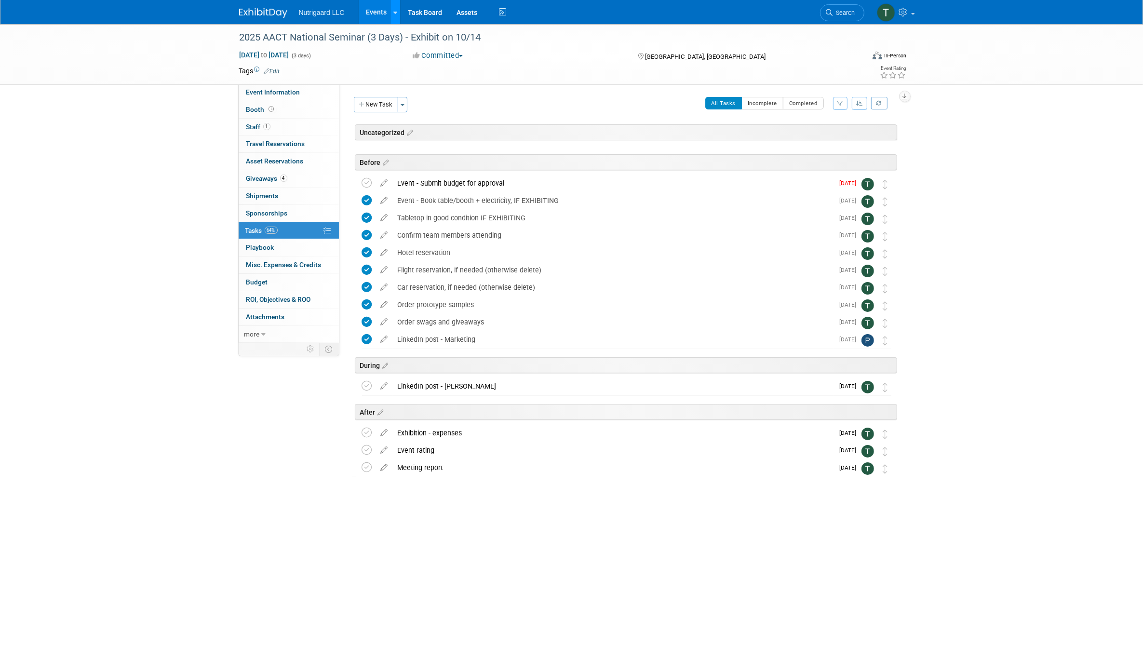
click at [391, 4] on link at bounding box center [395, 12] width 10 height 24
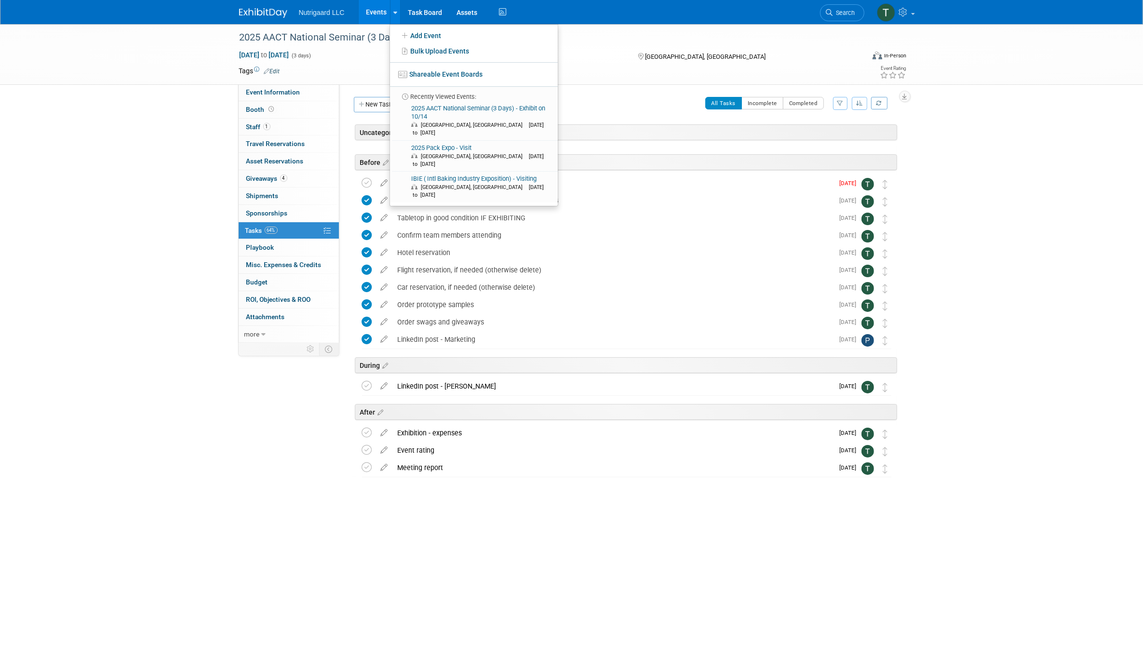
click at [1052, 342] on div "2025 AACT National Seminar (3 Days) - Exhibit on 10/14 Oct 13, 2025 to Oct 15, …" at bounding box center [571, 287] width 1143 height 527
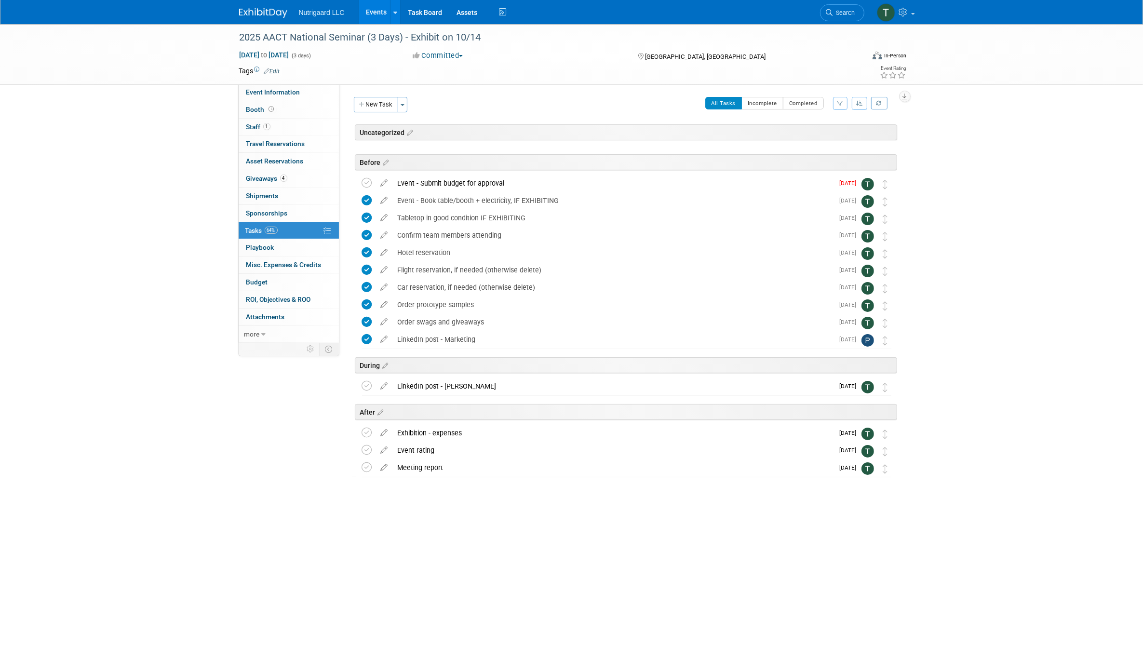
drag, startPoint x: 354, startPoint y: 204, endPoint x: 485, endPoint y: 368, distance: 210.2
click at [485, 368] on div "2025 AACT National Seminar (3 Days) - Exhibit on 10/14 Oak Brook, IL Oct 13, 20…" at bounding box center [624, 311] width 546 height 332
